Goal: Find specific page/section: Find specific page/section

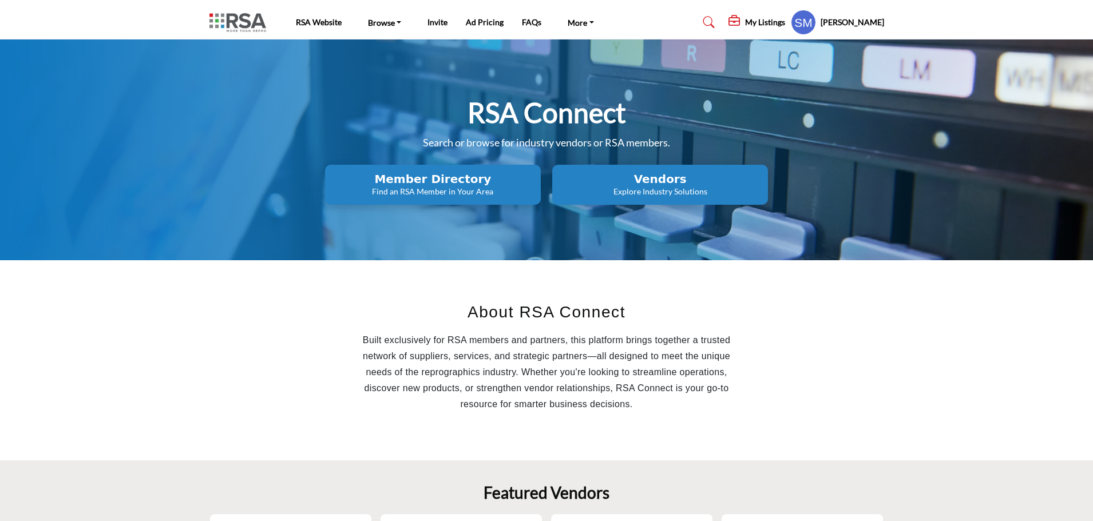
click at [675, 172] on h2 "Vendors" at bounding box center [660, 179] width 209 height 14
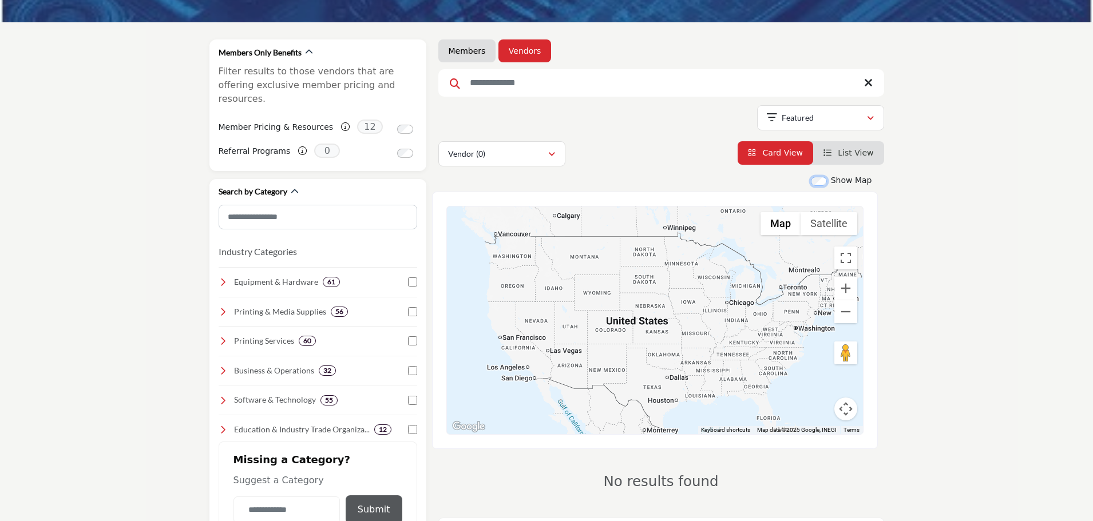
scroll to position [172, 0]
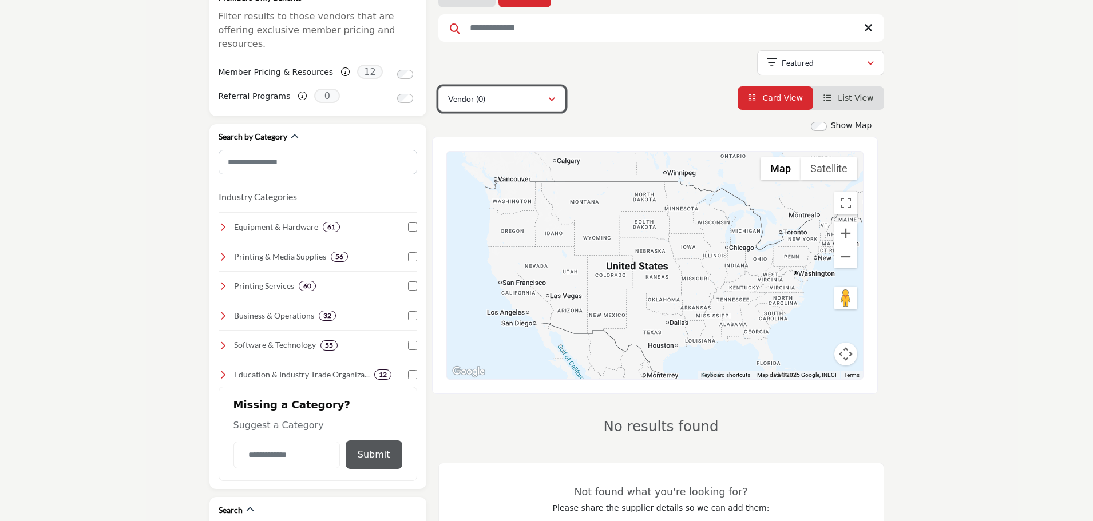
click at [546, 97] on div "Vendor (0)" at bounding box center [498, 99] width 100 height 14
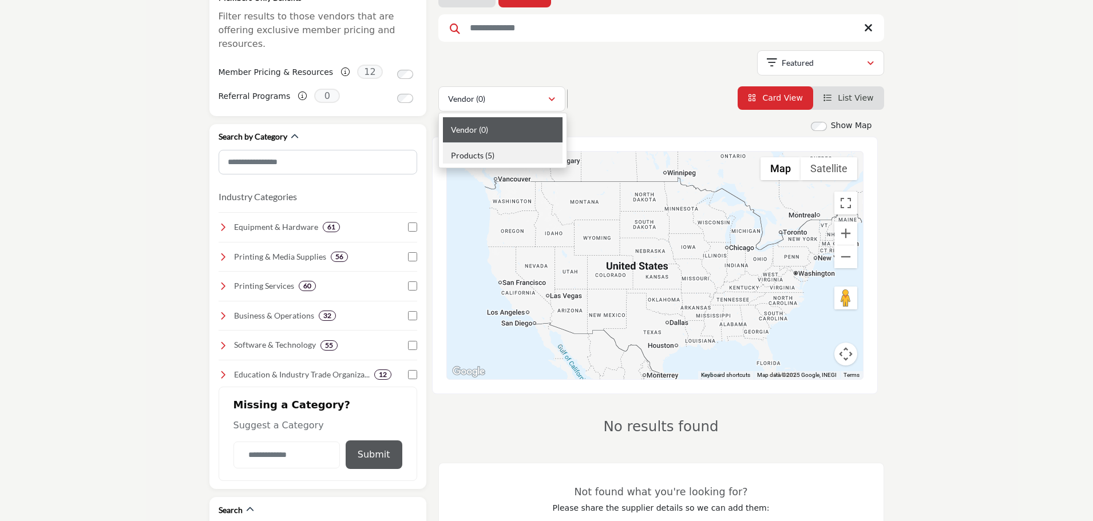
click at [520, 157] on div "Products (5)" at bounding box center [503, 153] width 120 height 21
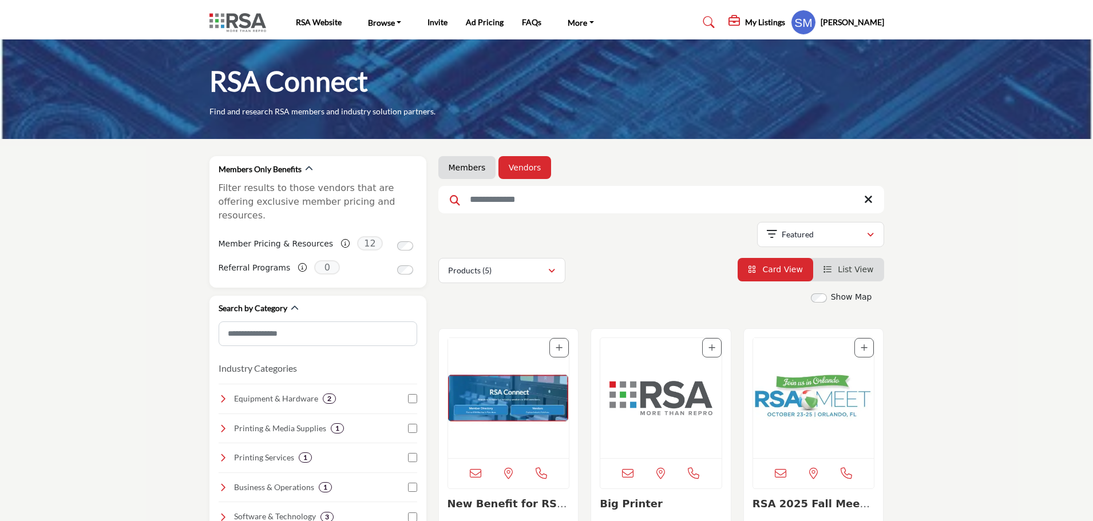
drag, startPoint x: 461, startPoint y: 167, endPoint x: 610, endPoint y: 227, distance: 161.0
click at [461, 167] on link "Members" at bounding box center [467, 167] width 37 height 11
click at [465, 163] on link "Members" at bounding box center [467, 167] width 37 height 11
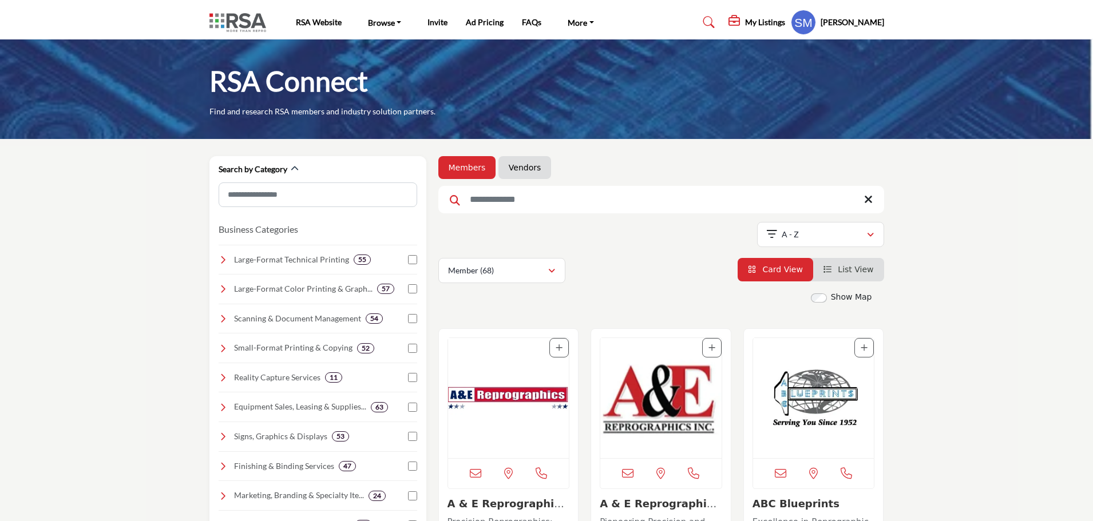
click at [829, 299] on div "Show Map" at bounding box center [837, 297] width 69 height 13
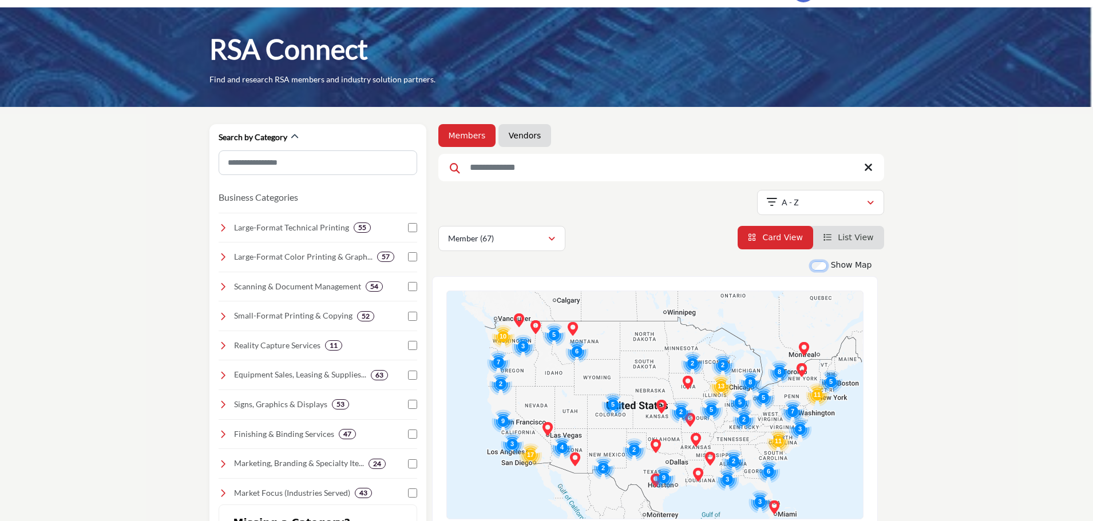
scroll to position [57, 0]
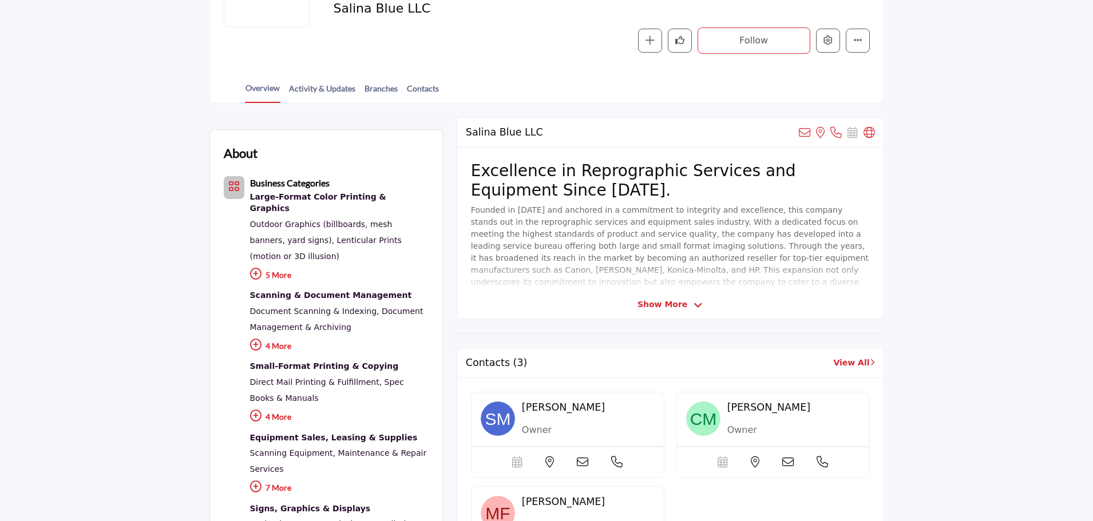
scroll to position [229, 0]
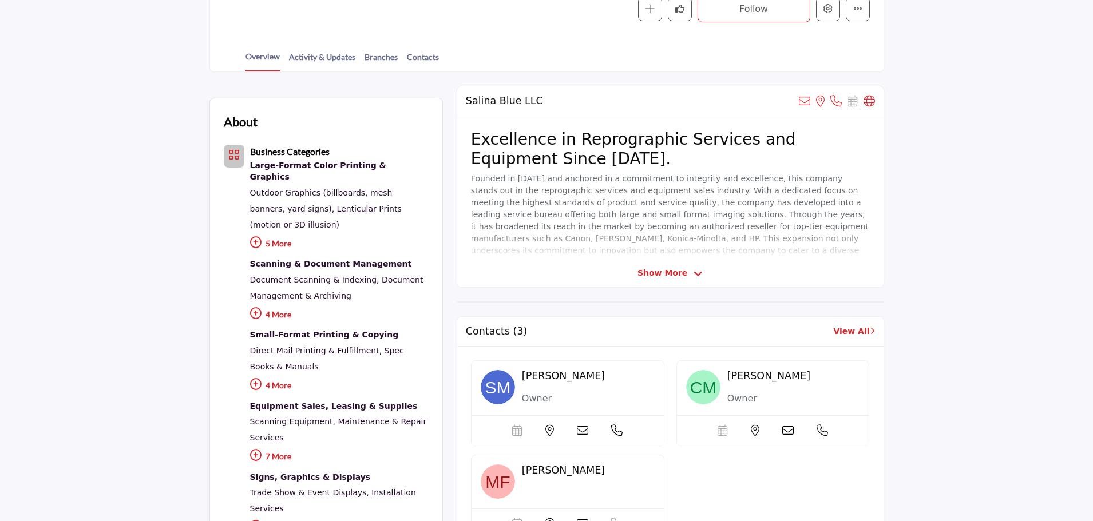
click at [256, 308] on icon at bounding box center [255, 313] width 11 height 11
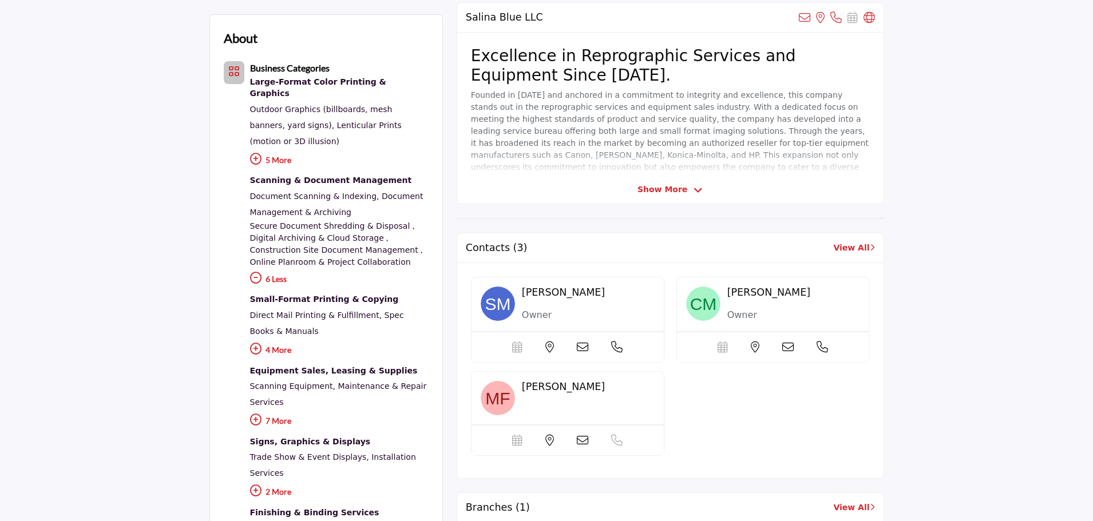
scroll to position [343, 0]
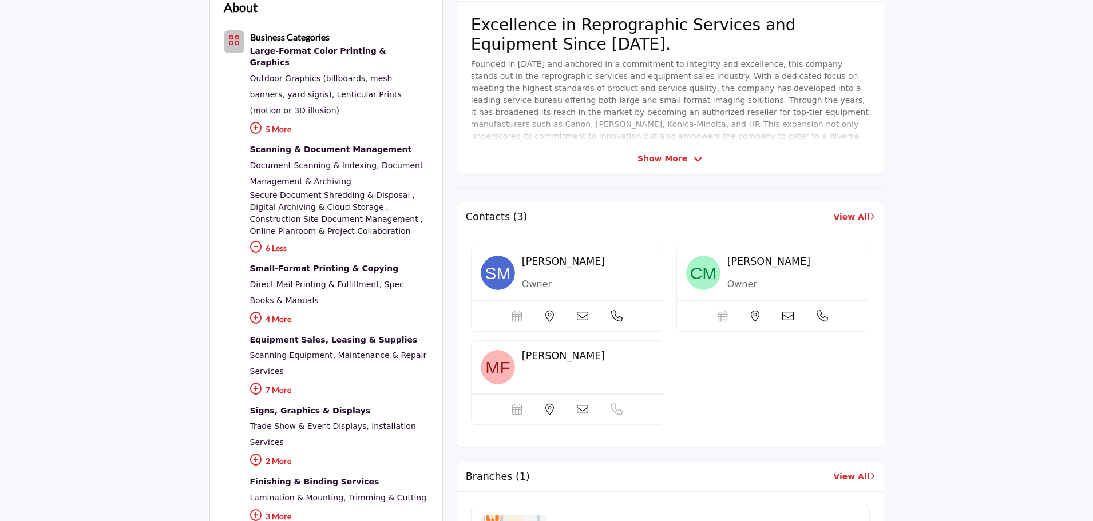
click at [253, 312] on icon at bounding box center [255, 317] width 11 height 11
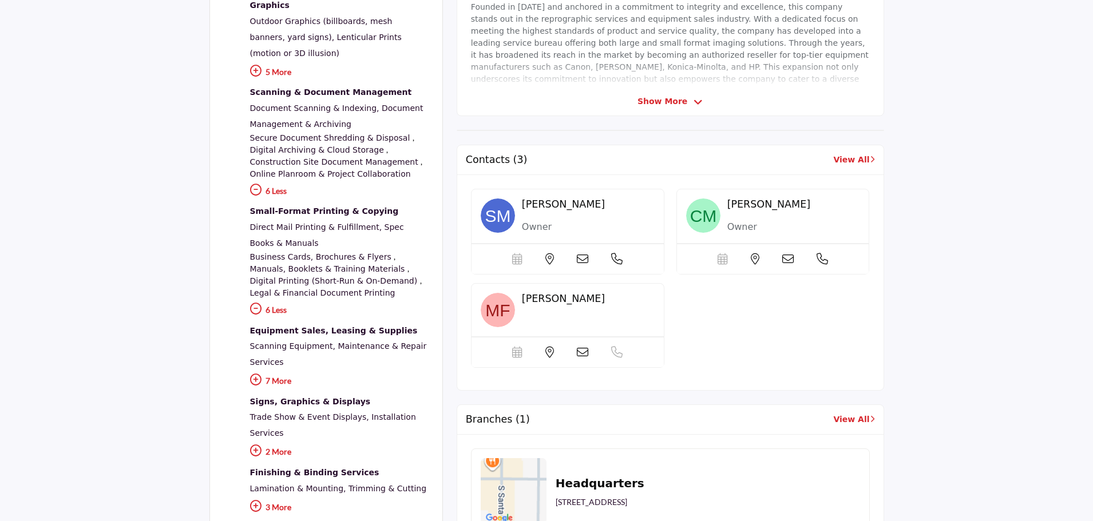
scroll to position [458, 0]
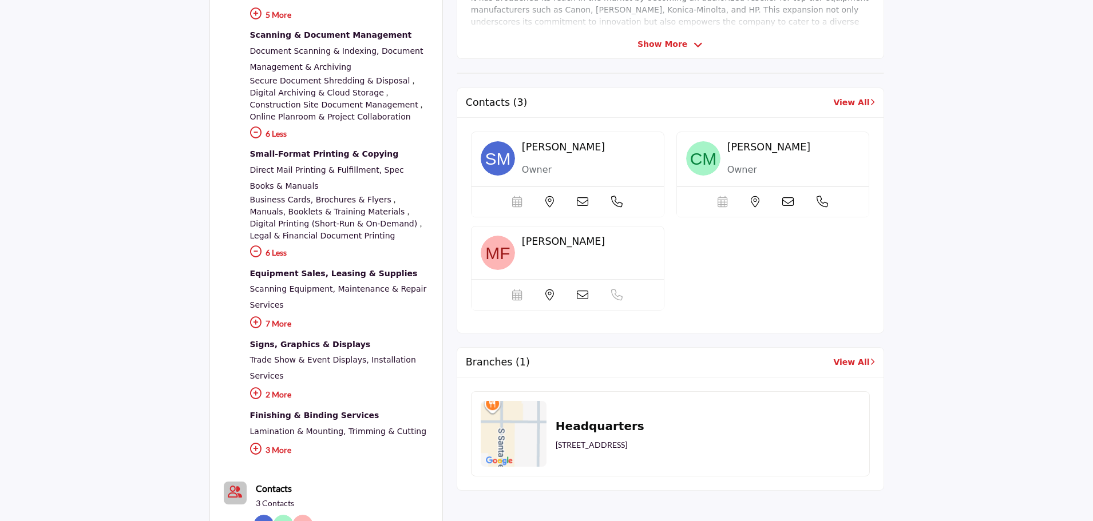
click at [254, 246] on icon at bounding box center [255, 251] width 11 height 11
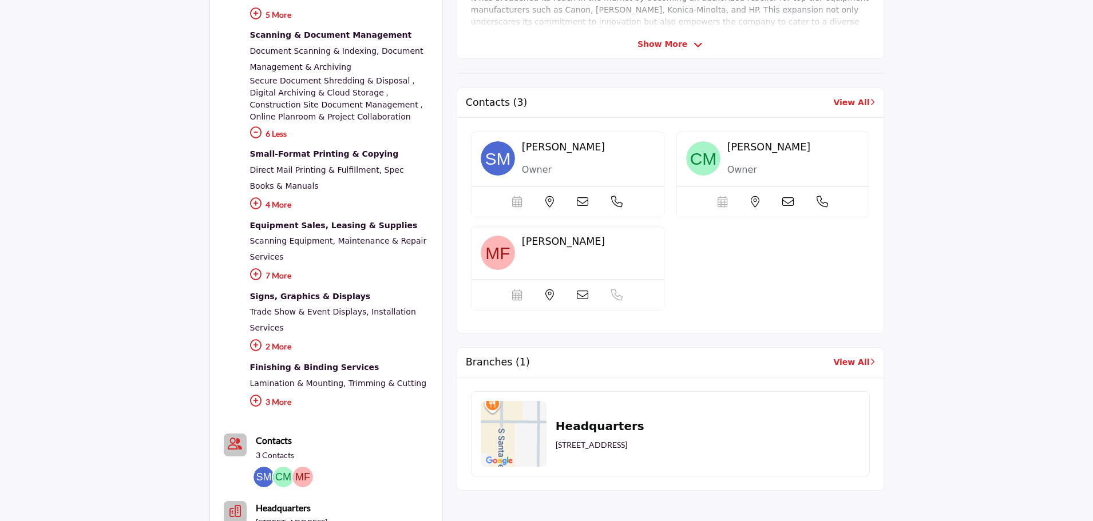
click at [257, 269] on icon at bounding box center [255, 274] width 11 height 11
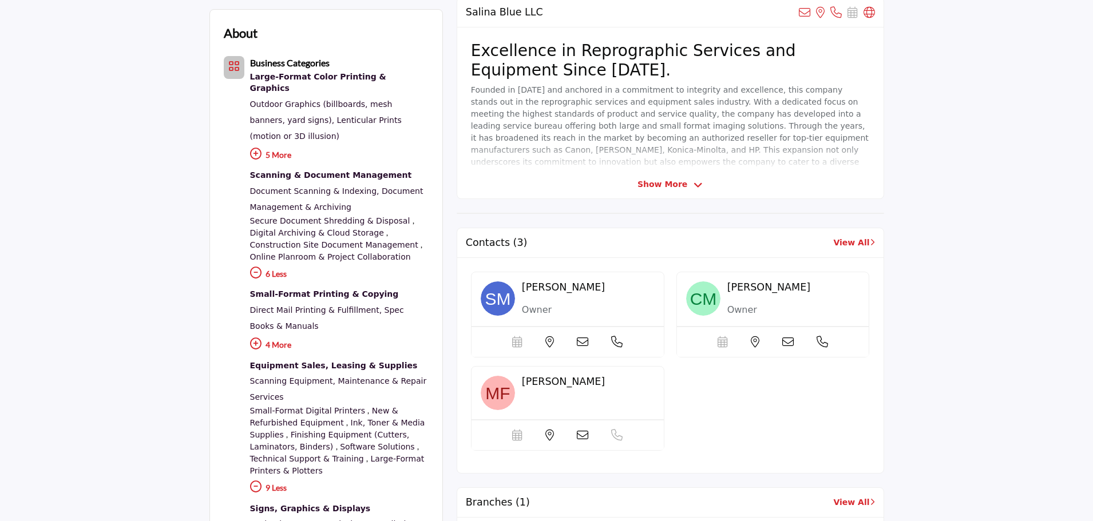
scroll to position [229, 0]
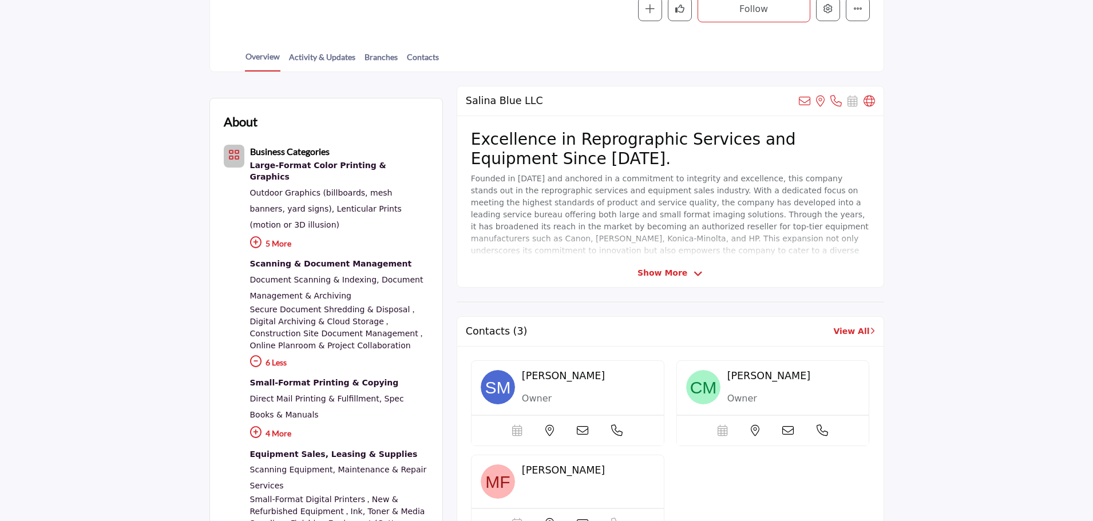
click at [232, 154] on icon "Category Icon" at bounding box center [233, 154] width 11 height 11
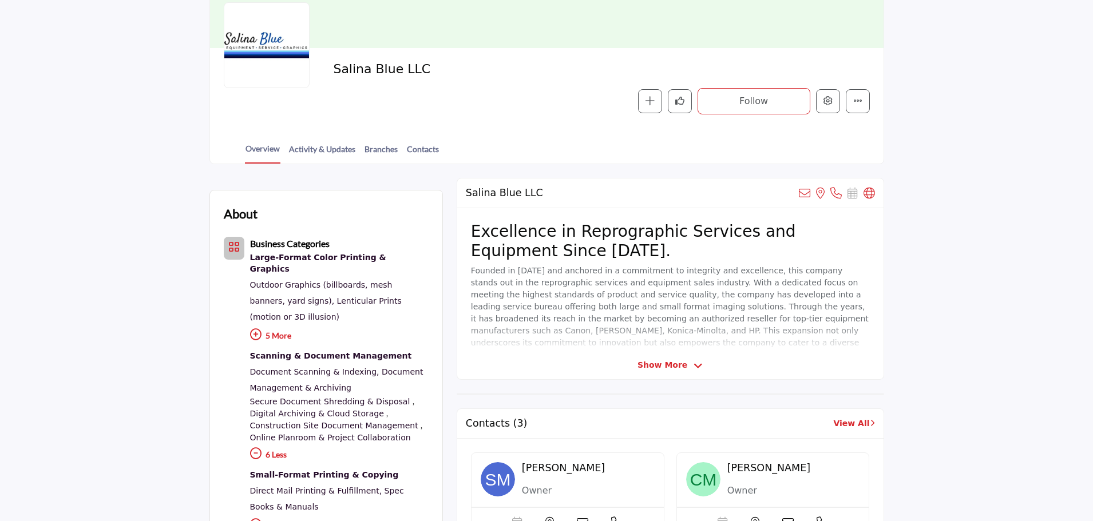
scroll to position [114, 0]
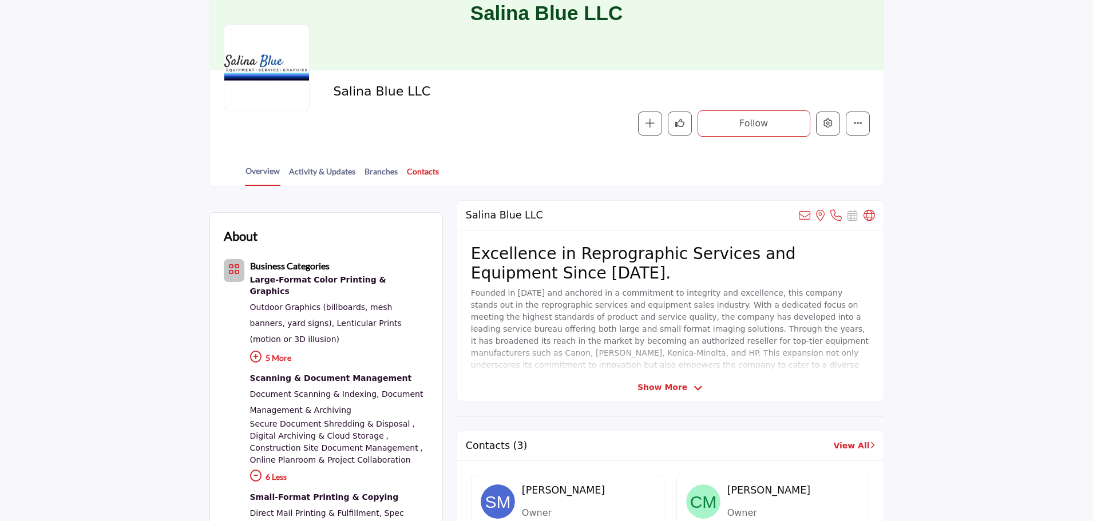
click at [417, 171] on link "Contacts" at bounding box center [422, 175] width 33 height 20
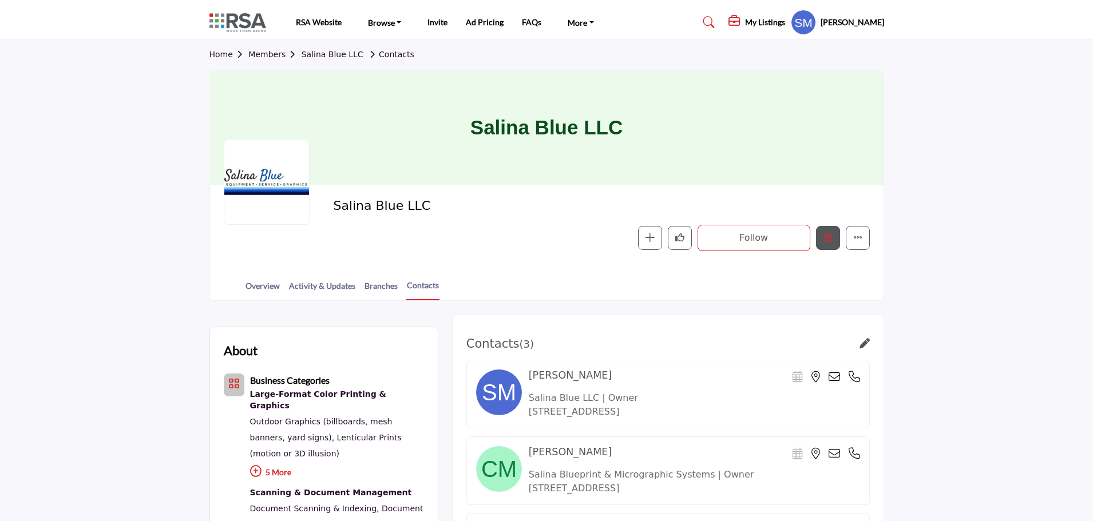
click at [820, 237] on button "Edit company" at bounding box center [828, 238] width 24 height 24
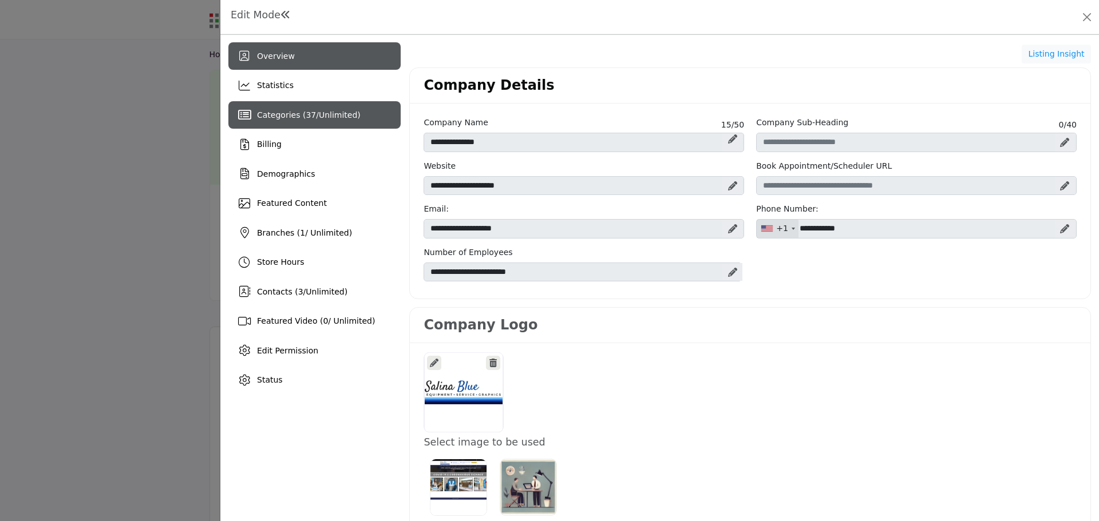
click at [287, 119] on span "Categories ( 37 / Unlimited )" at bounding box center [309, 114] width 104 height 9
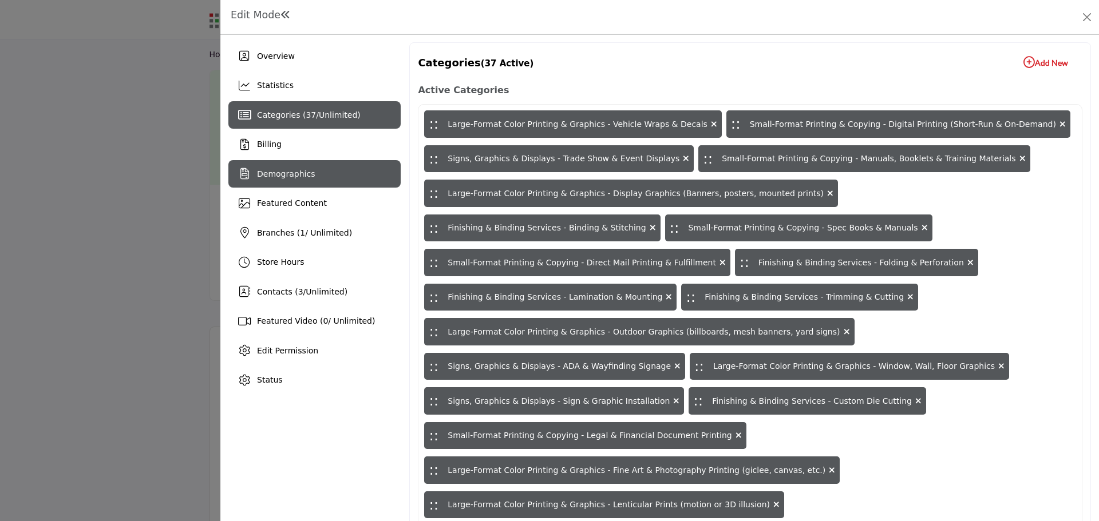
click at [294, 171] on span "Demographics" at bounding box center [286, 173] width 58 height 9
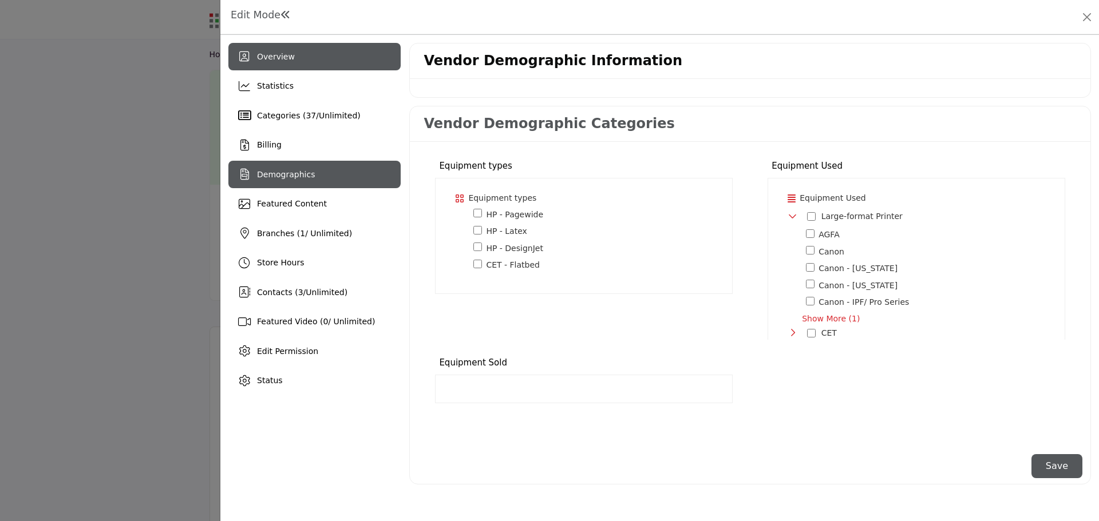
click at [268, 59] on span "Overview" at bounding box center [276, 56] width 38 height 9
